Goal: Task Accomplishment & Management: Use online tool/utility

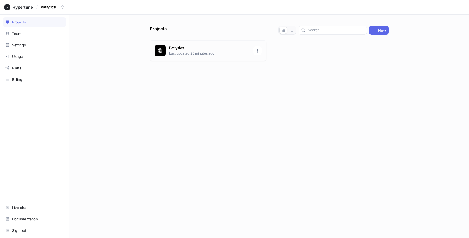
click at [162, 45] on div at bounding box center [160, 50] width 11 height 11
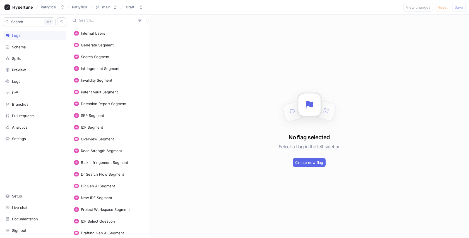
click at [112, 20] on input "text" at bounding box center [107, 21] width 57 height 6
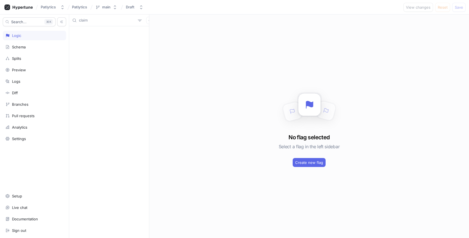
type input "claim"
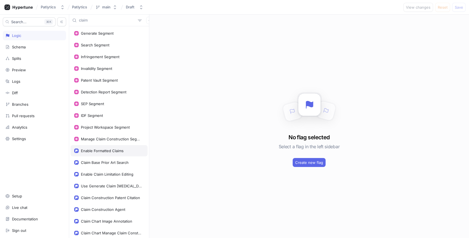
click at [114, 150] on div "Enable Formatted Claims" at bounding box center [102, 150] width 43 height 4
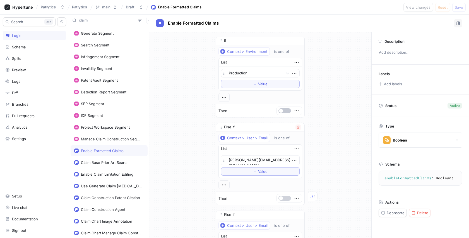
click at [285, 197] on button "button" at bounding box center [285, 197] width 13 height 5
click at [457, 9] on span "Save" at bounding box center [459, 7] width 8 height 3
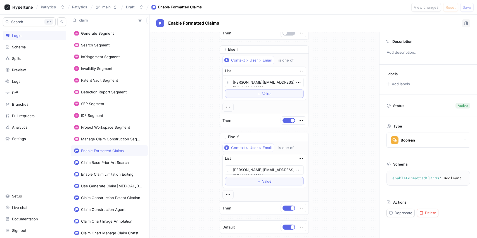
scroll to position [77, 0]
type textarea "x"
